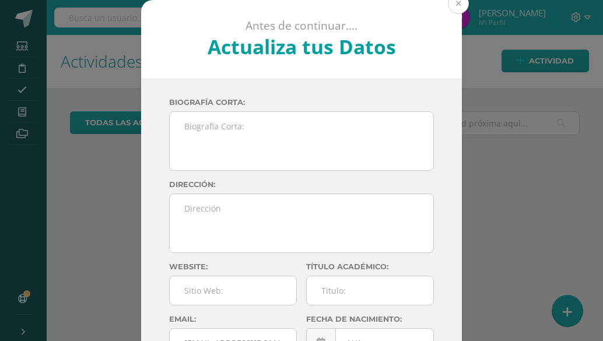
click at [456, 2] on button at bounding box center [458, 3] width 21 height 21
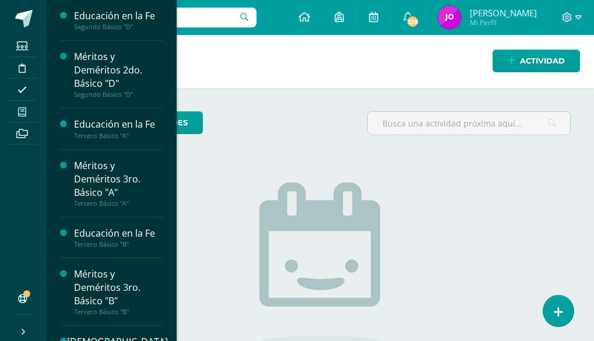
click at [18, 110] on icon at bounding box center [22, 111] width 8 height 9
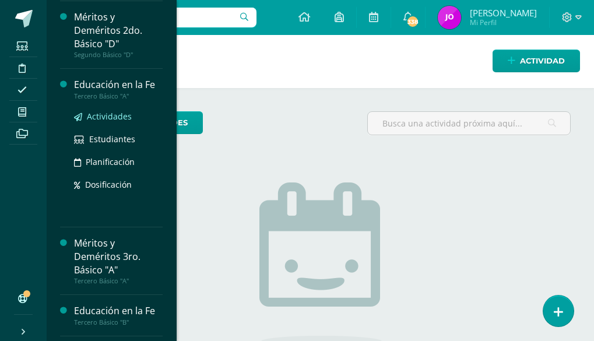
scroll to position [77, 0]
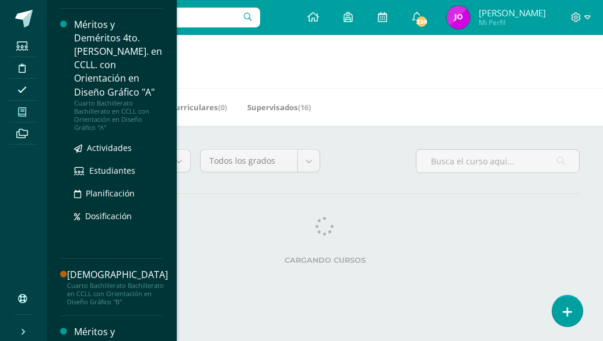
scroll to position [908, 0]
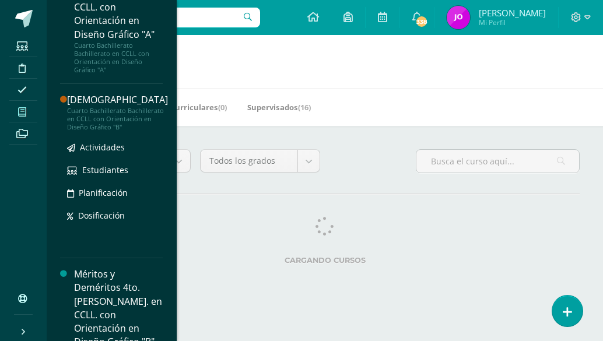
click at [117, 107] on div "Cuarto Bachillerato Bachillerato en CCLL con Orientación en Diseño Gráfico "B"" at bounding box center [117, 119] width 101 height 25
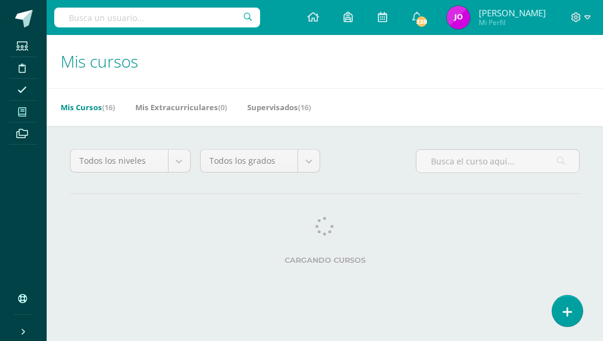
scroll to position [828, 0]
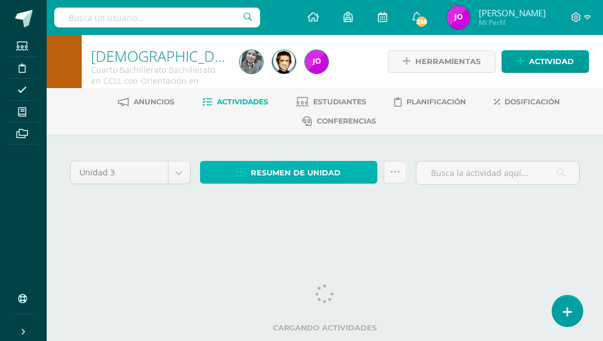
click at [291, 175] on span "Resumen de unidad" at bounding box center [296, 173] width 90 height 22
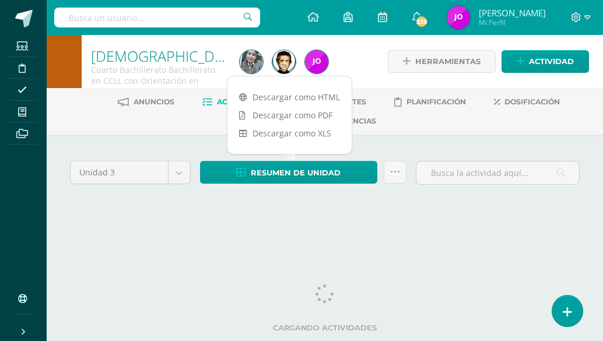
click at [331, 212] on div "Unidad 3 Unidad 1 Unidad 2 Unidad 3 Unidad 4 Resumen de unidad Subir actividade…" at bounding box center [324, 187] width 519 height 58
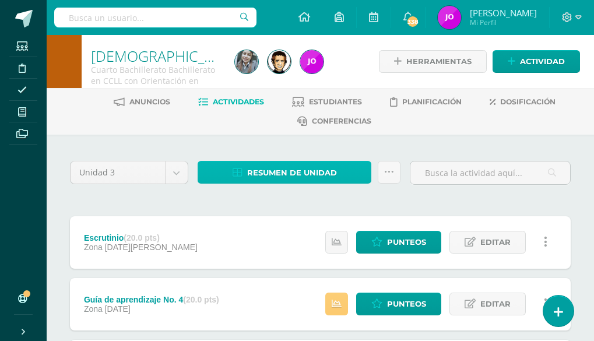
click at [319, 177] on span "Resumen de unidad" at bounding box center [292, 173] width 90 height 22
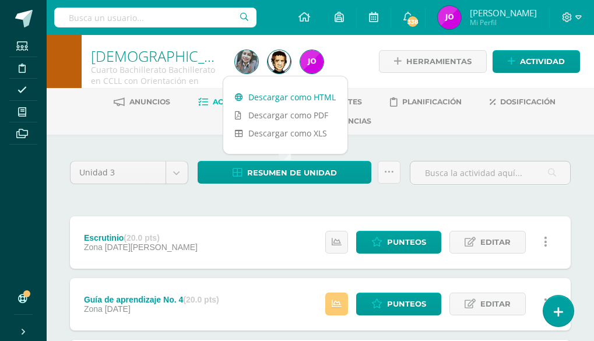
click at [309, 95] on link "Descargar como HTML" at bounding box center [285, 97] width 124 height 18
